Goal: Task Accomplishment & Management: Manage account settings

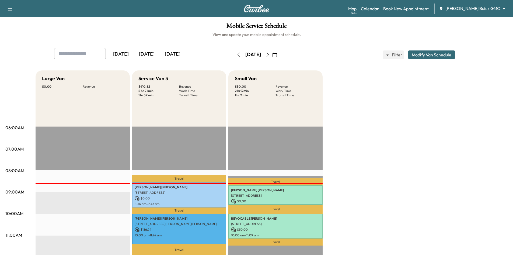
click at [170, 52] on div "[DATE]" at bounding box center [173, 54] width 26 height 12
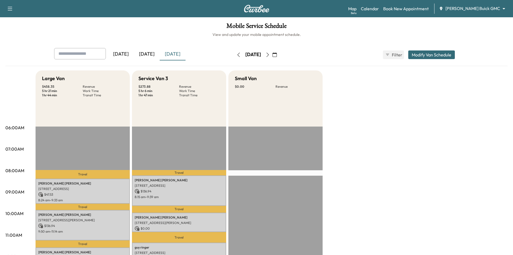
click at [439, 53] on button "Modify Van Schedule" at bounding box center [432, 54] width 47 height 9
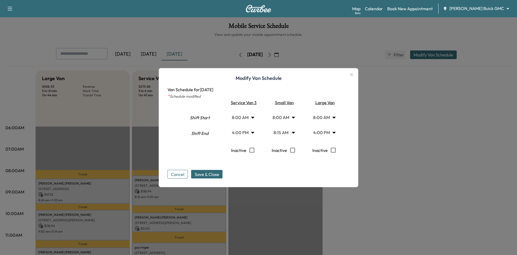
click at [293, 133] on body "Support Log Out Map Beta Calendar Book New Appointment Ewing Buick GMC ********…" at bounding box center [258, 127] width 517 height 255
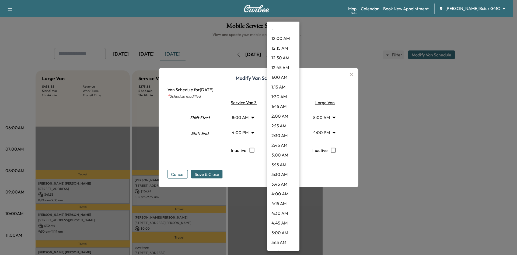
scroll to position [223, 0]
click at [297, 248] on div "- 12:00 AM 12:15 AM 12:30 AM 12:45 AM 1:00 AM 1:15 AM 1:30 AM 1:45 AM 2:00 AM 2…" at bounding box center [283, 136] width 32 height 229
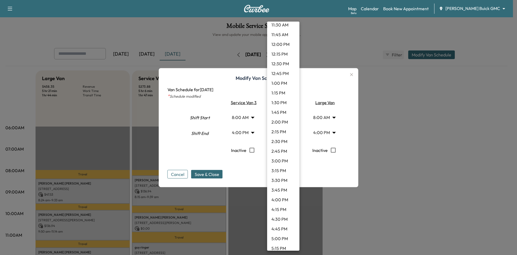
click at [283, 239] on li "5:00 PM" at bounding box center [283, 238] width 32 height 10
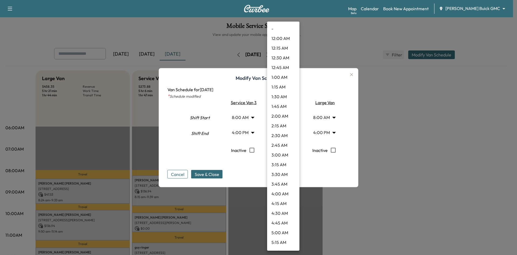
click at [293, 133] on body "Support Log Out Map Beta Calendar Book New Appointment Ewing Buick GMC ********…" at bounding box center [258, 127] width 517 height 255
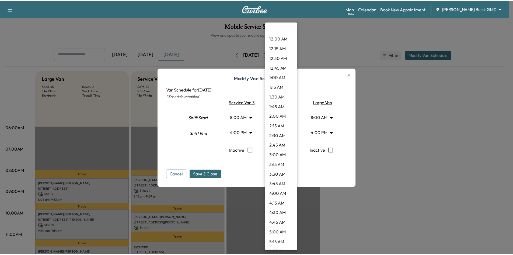
scroll to position [562, 0]
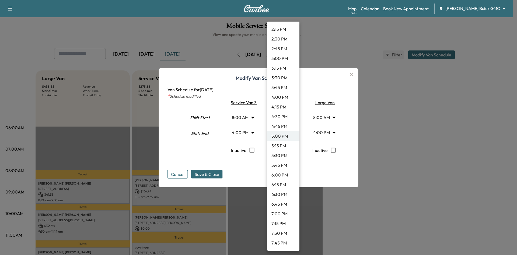
click at [283, 99] on li "4:00 PM" at bounding box center [283, 97] width 32 height 10
type input "**"
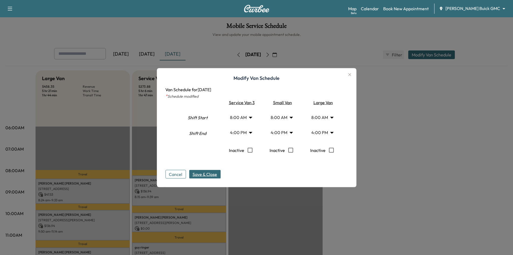
click at [212, 176] on span "Save & Close" at bounding box center [205, 174] width 25 height 6
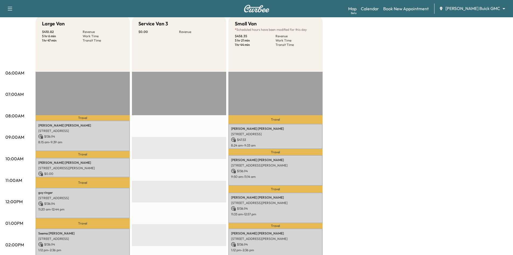
scroll to position [54, 0]
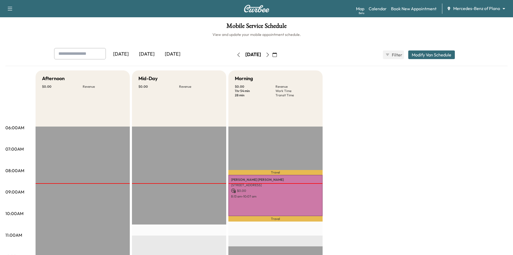
click at [177, 53] on div "[DATE]" at bounding box center [173, 54] width 26 height 12
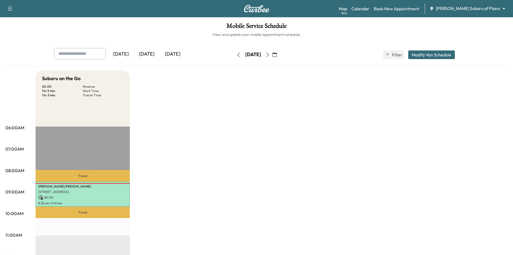
click at [172, 55] on div "[DATE]" at bounding box center [173, 54] width 26 height 12
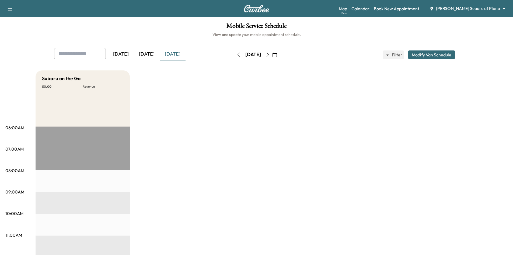
click at [436, 56] on button "Modify Van Schedule" at bounding box center [432, 54] width 47 height 9
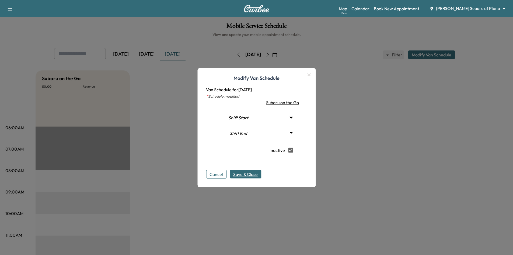
click at [255, 174] on span "Save & Close" at bounding box center [245, 174] width 25 height 6
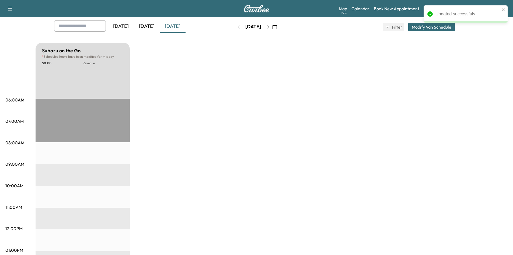
scroll to position [108, 0]
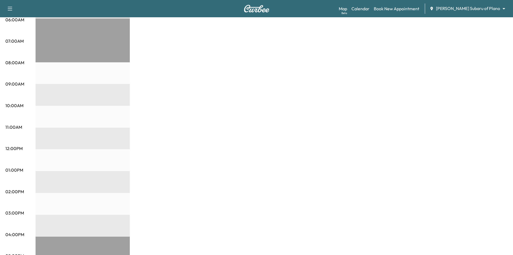
click at [240, 136] on div "Subaru on the Go * Scheduled hours have been modified for this day $ 0.00 Reven…" at bounding box center [272, 165] width 472 height 404
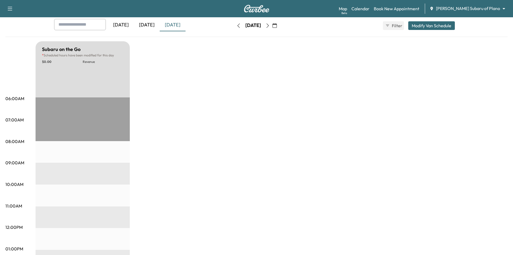
scroll to position [27, 0]
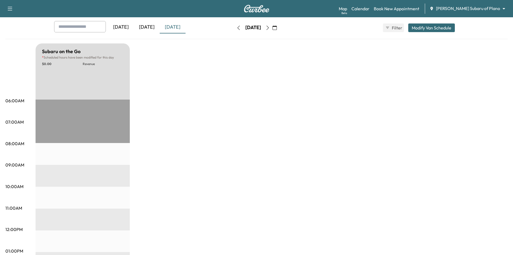
click at [104, 82] on div "Subaru on the Go * Scheduled hours have been modified for this day $ 0.00 Reven…" at bounding box center [83, 71] width 94 height 56
click at [442, 27] on button "Modify Van Schedule" at bounding box center [432, 27] width 47 height 9
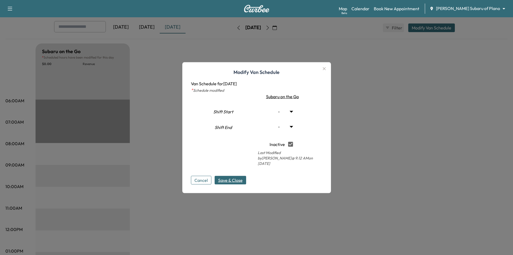
click at [208, 175] on button "Cancel" at bounding box center [201, 179] width 20 height 9
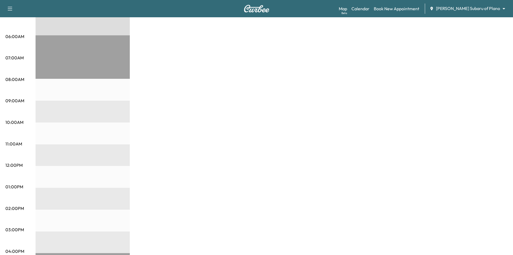
scroll to position [0, 0]
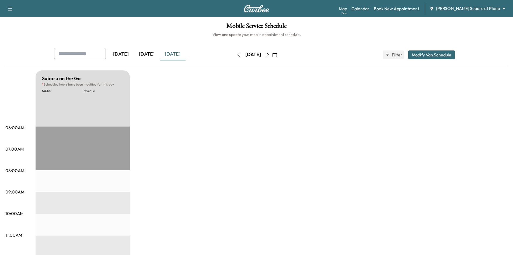
click at [149, 53] on div "[DATE]" at bounding box center [147, 54] width 26 height 12
